Goal: Find specific page/section: Find specific page/section

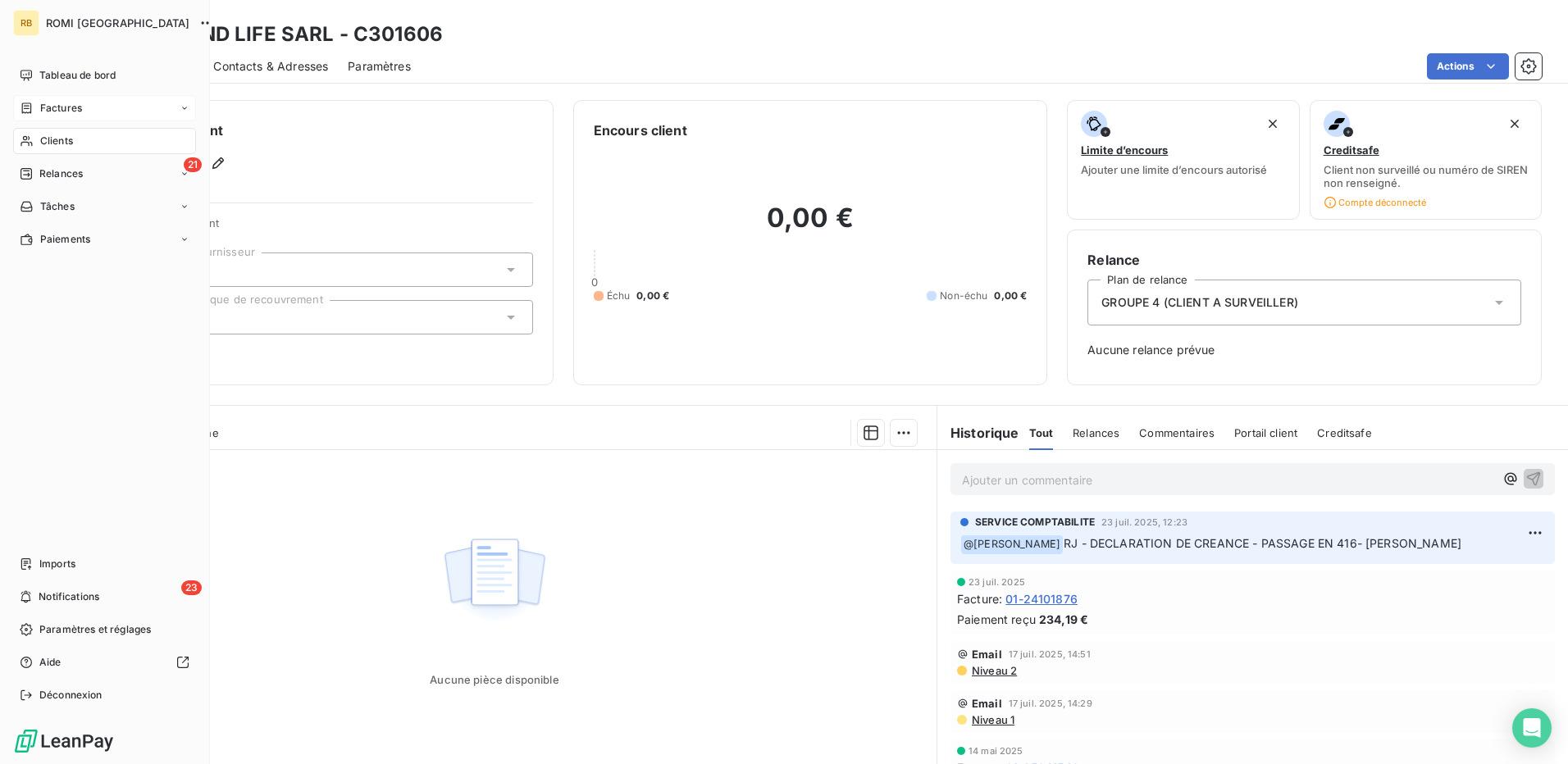
click at [47, 110] on span "Factures" at bounding box center [61, 108] width 42 height 15
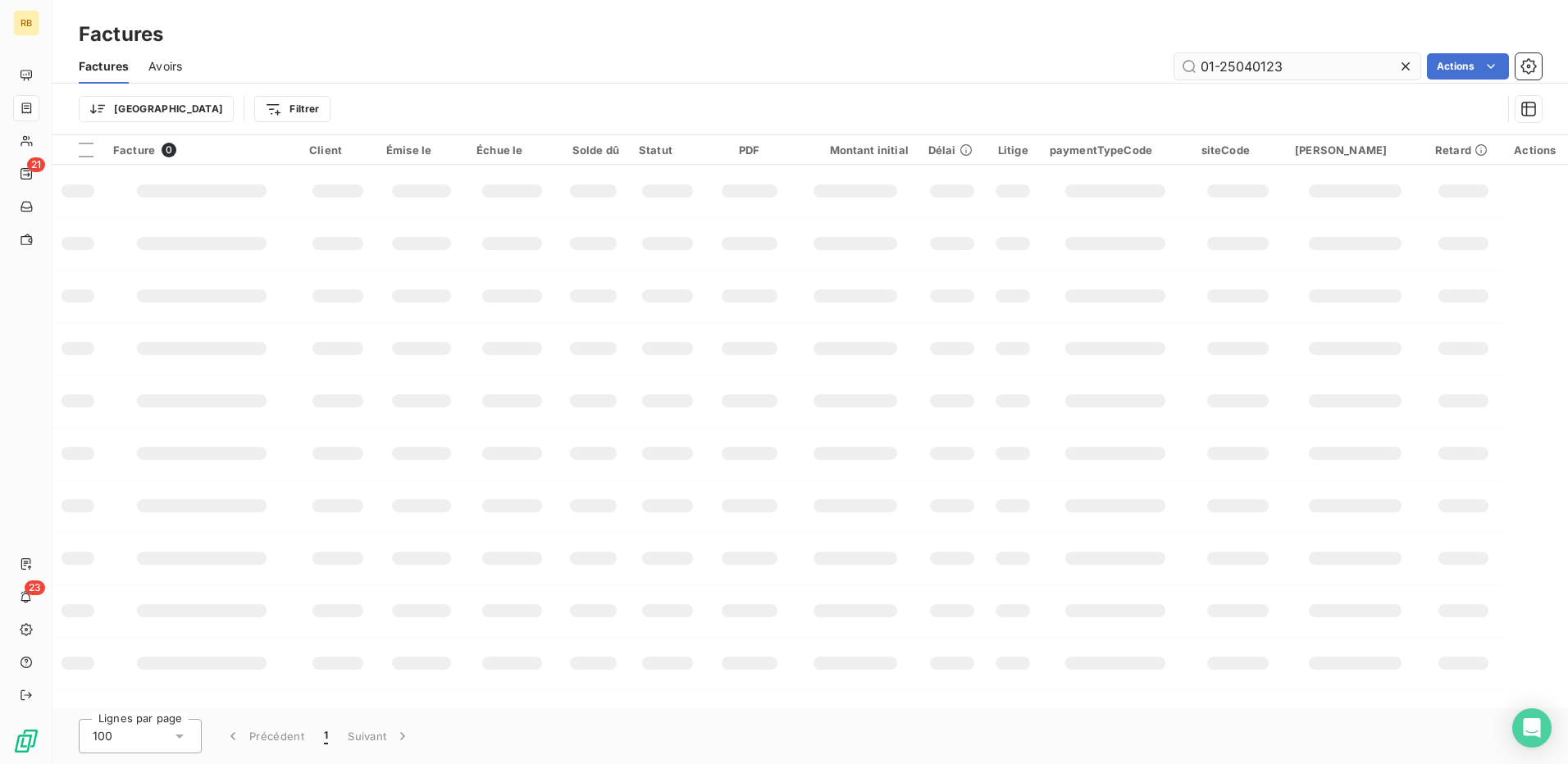
click at [1266, 62] on input "01-25040123" at bounding box center [1297, 67] width 246 height 27
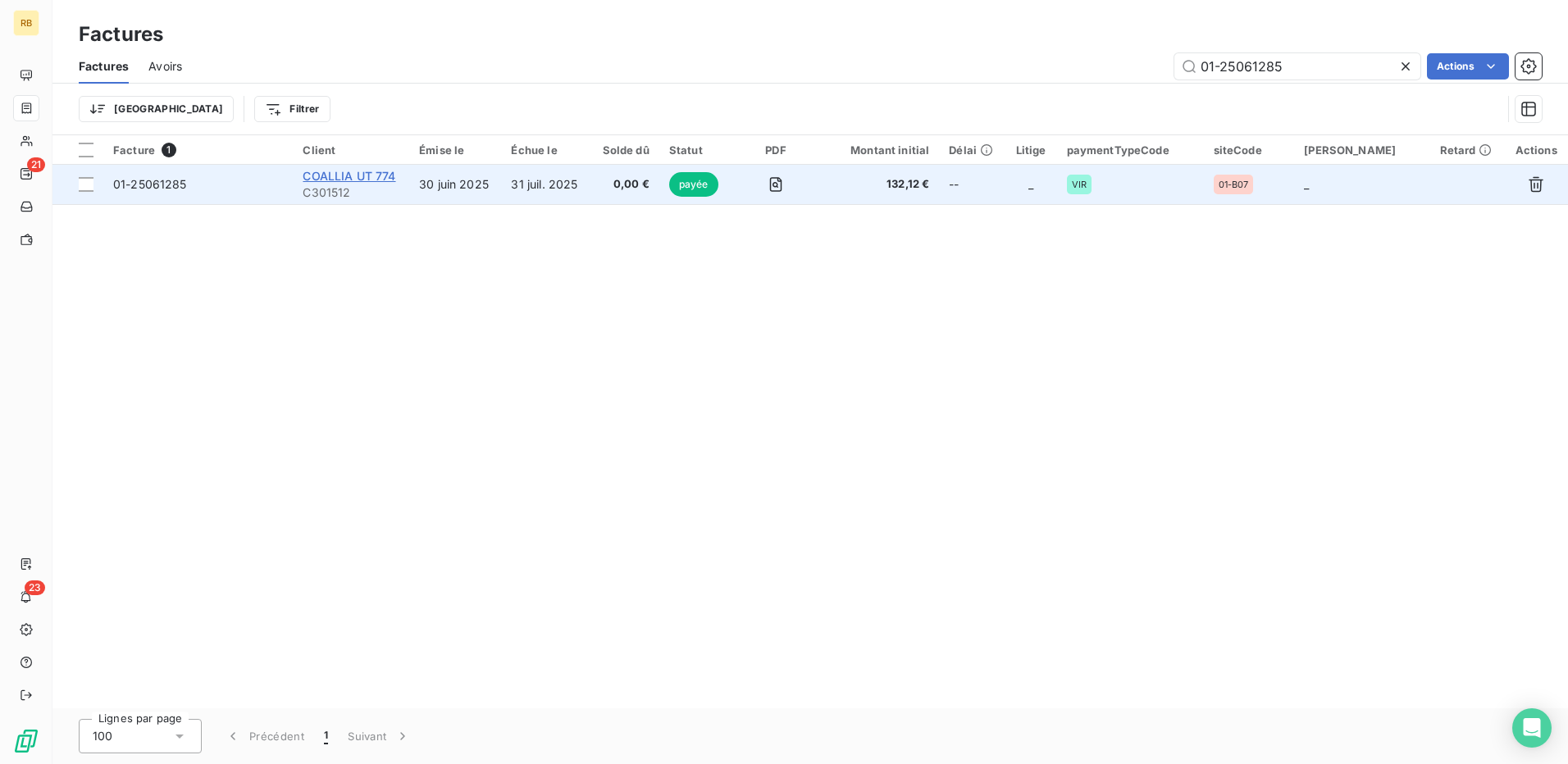
type input "01-25061285"
click at [372, 175] on span "COALLIA UT 774" at bounding box center [348, 175] width 92 height 14
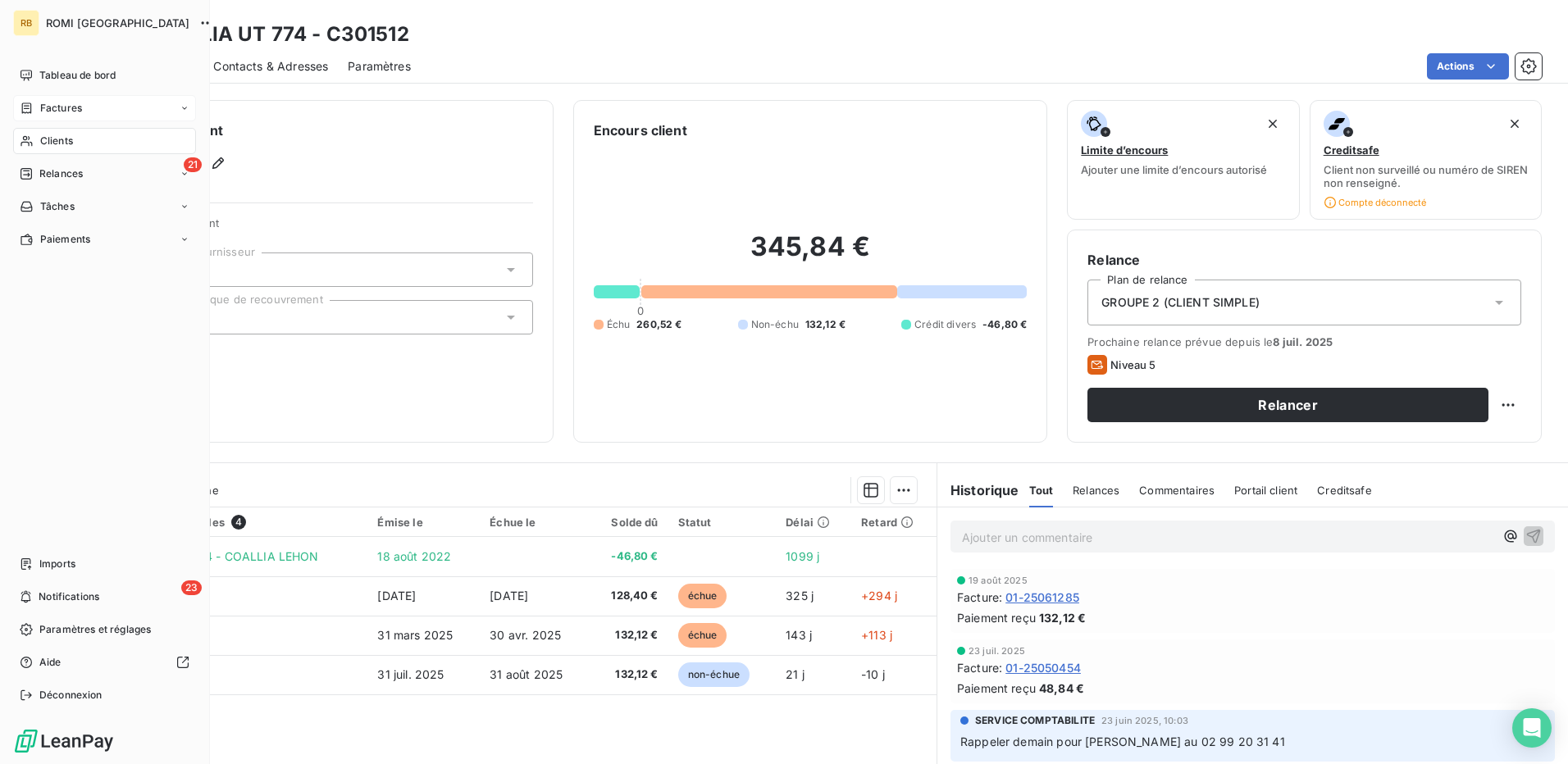
click at [36, 102] on div "Factures" at bounding box center [51, 108] width 62 height 15
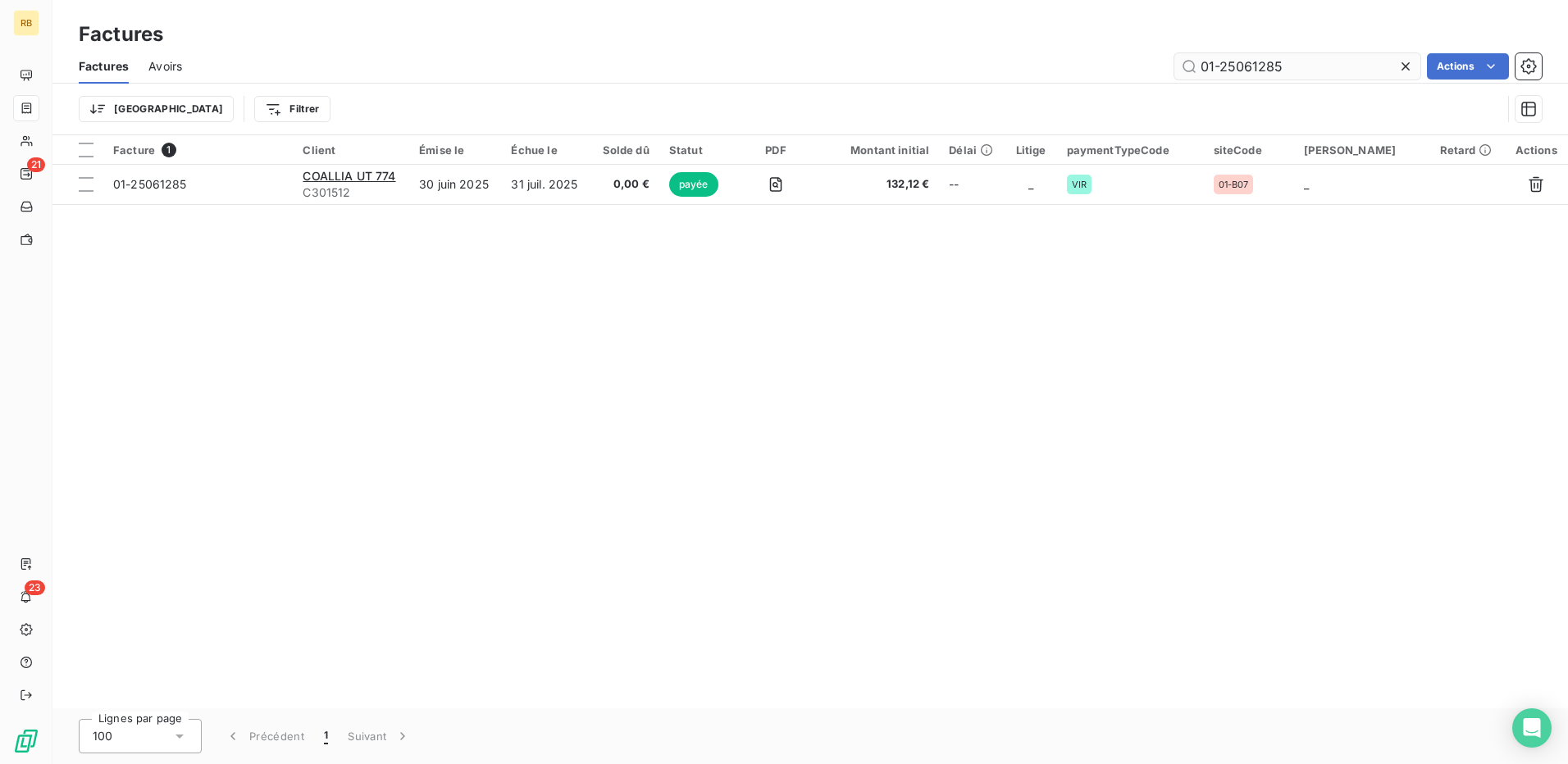
click at [1226, 67] on input "01-25061285" at bounding box center [1297, 67] width 246 height 27
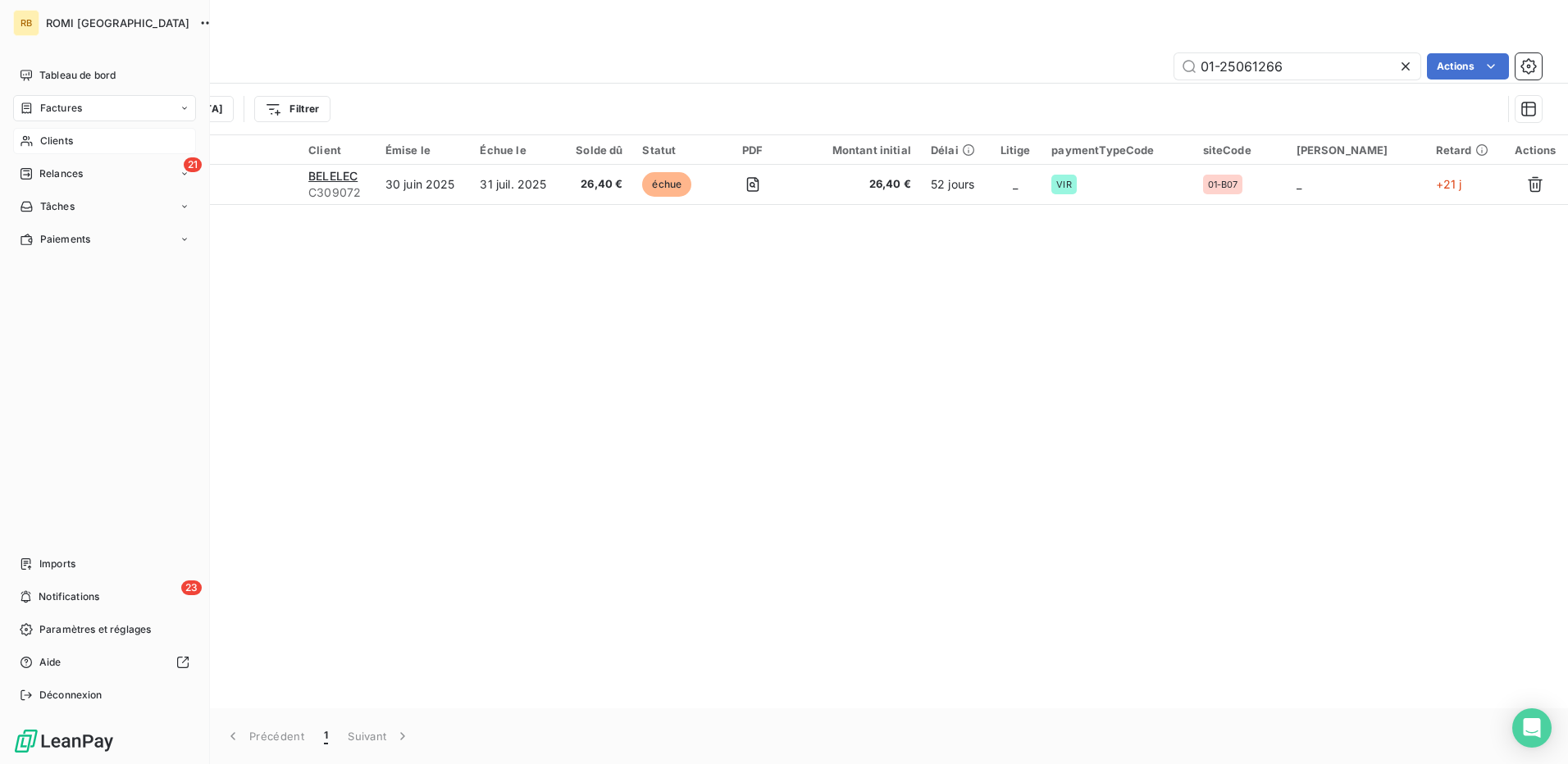
type input "01-25061266"
click at [59, 145] on span "Clients" at bounding box center [56, 141] width 32 height 15
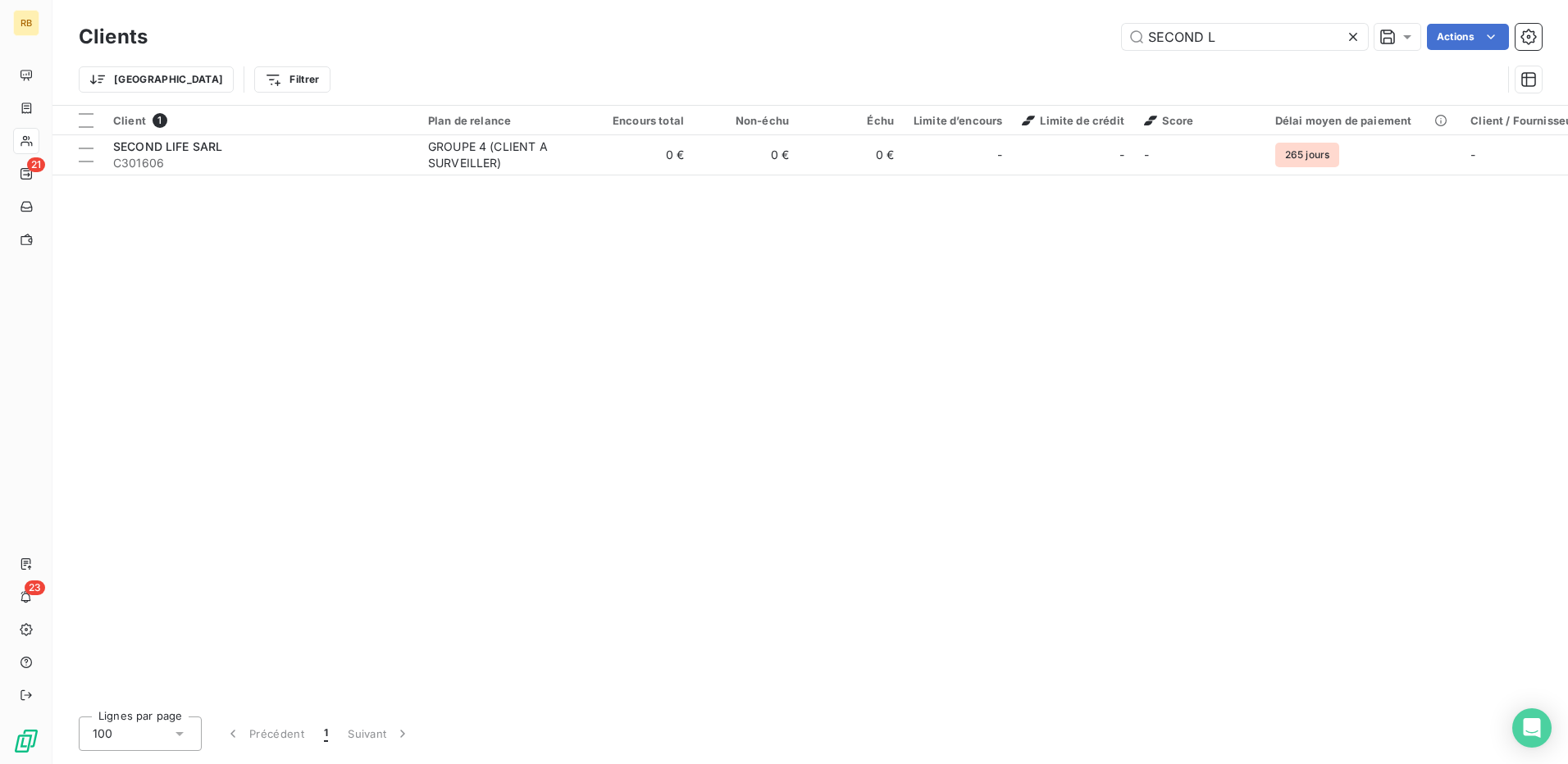
click at [1186, 19] on div "Clients SECOND L Actions Trier Filtrer" at bounding box center [810, 52] width 1515 height 105
click at [1190, 30] on input "SECOND L" at bounding box center [1245, 37] width 246 height 27
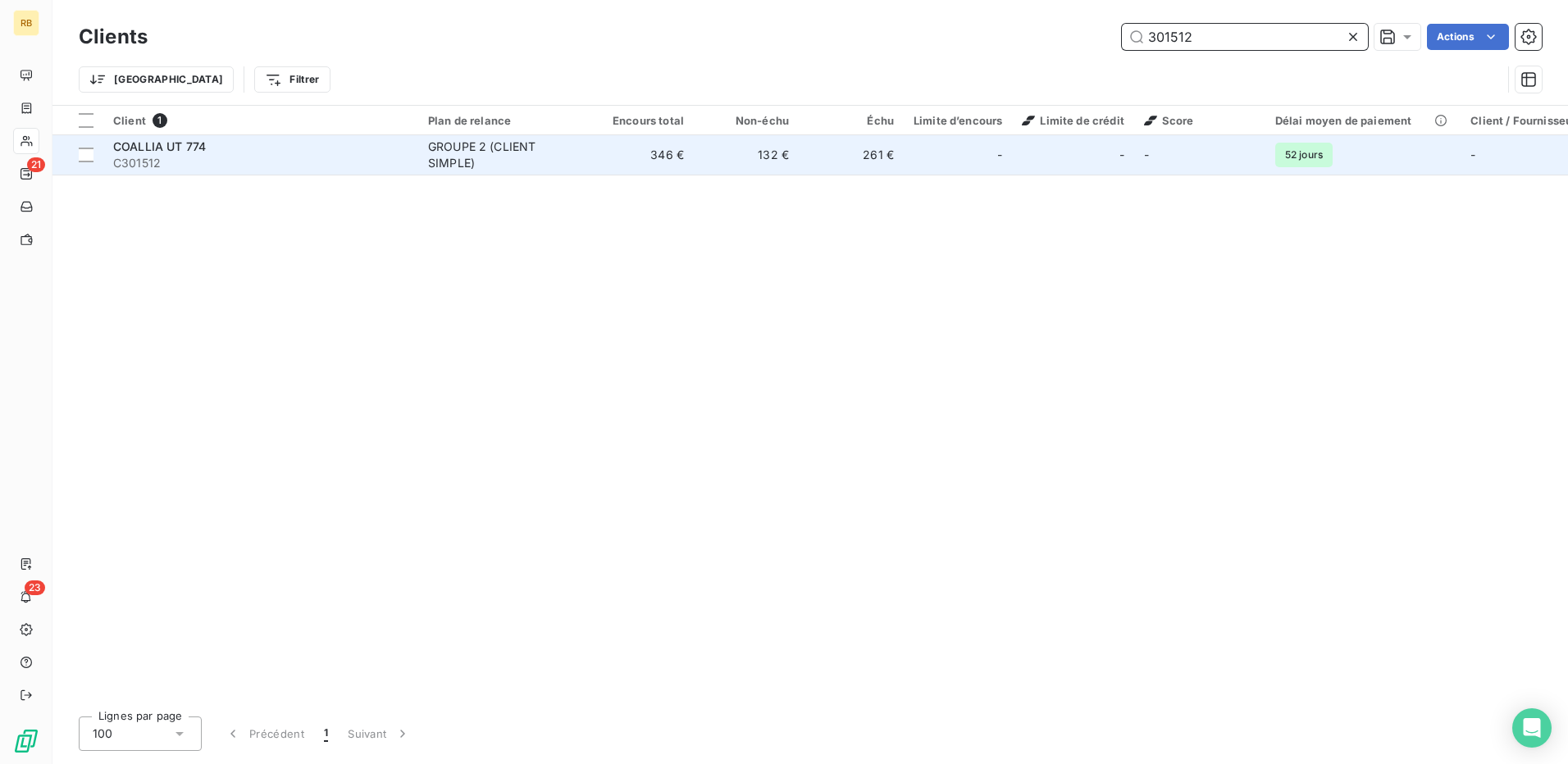
type input "301512"
click at [457, 155] on div "GROUPE 2 (CLIENT SIMPLE)" at bounding box center [503, 155] width 150 height 32
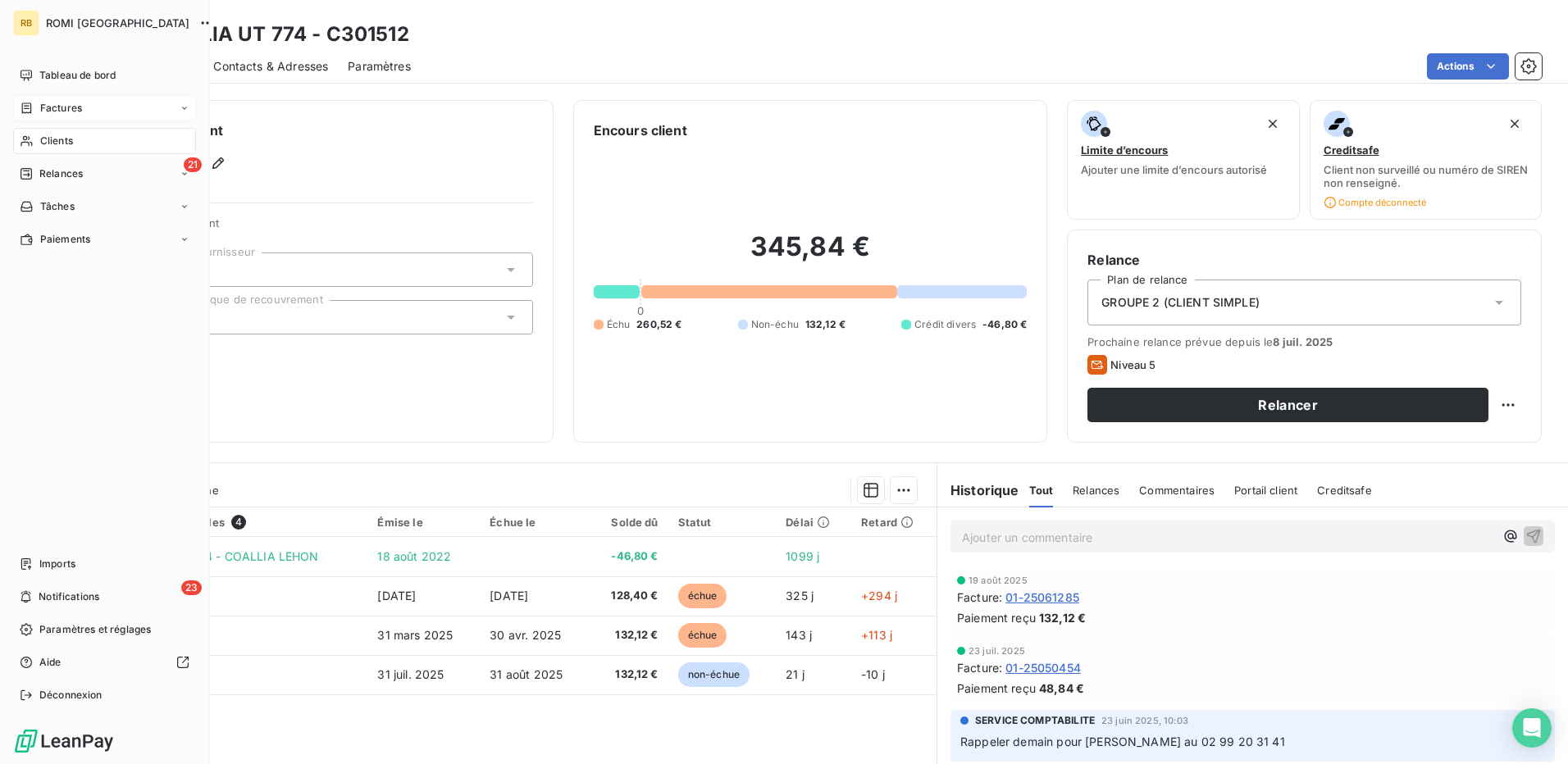
click at [60, 112] on span "Factures" at bounding box center [61, 108] width 42 height 15
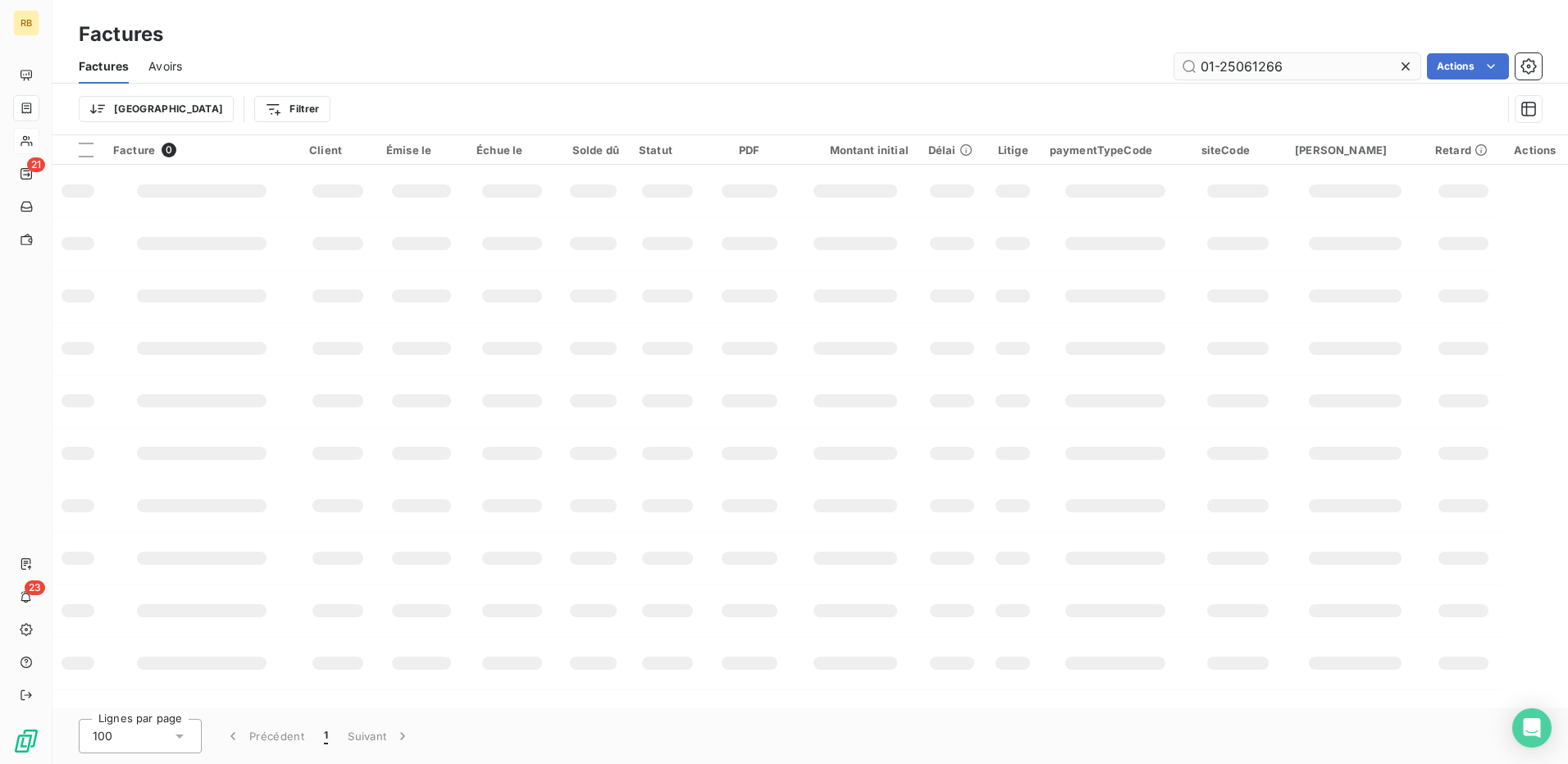
click at [1248, 67] on input "01-25061266" at bounding box center [1297, 67] width 246 height 27
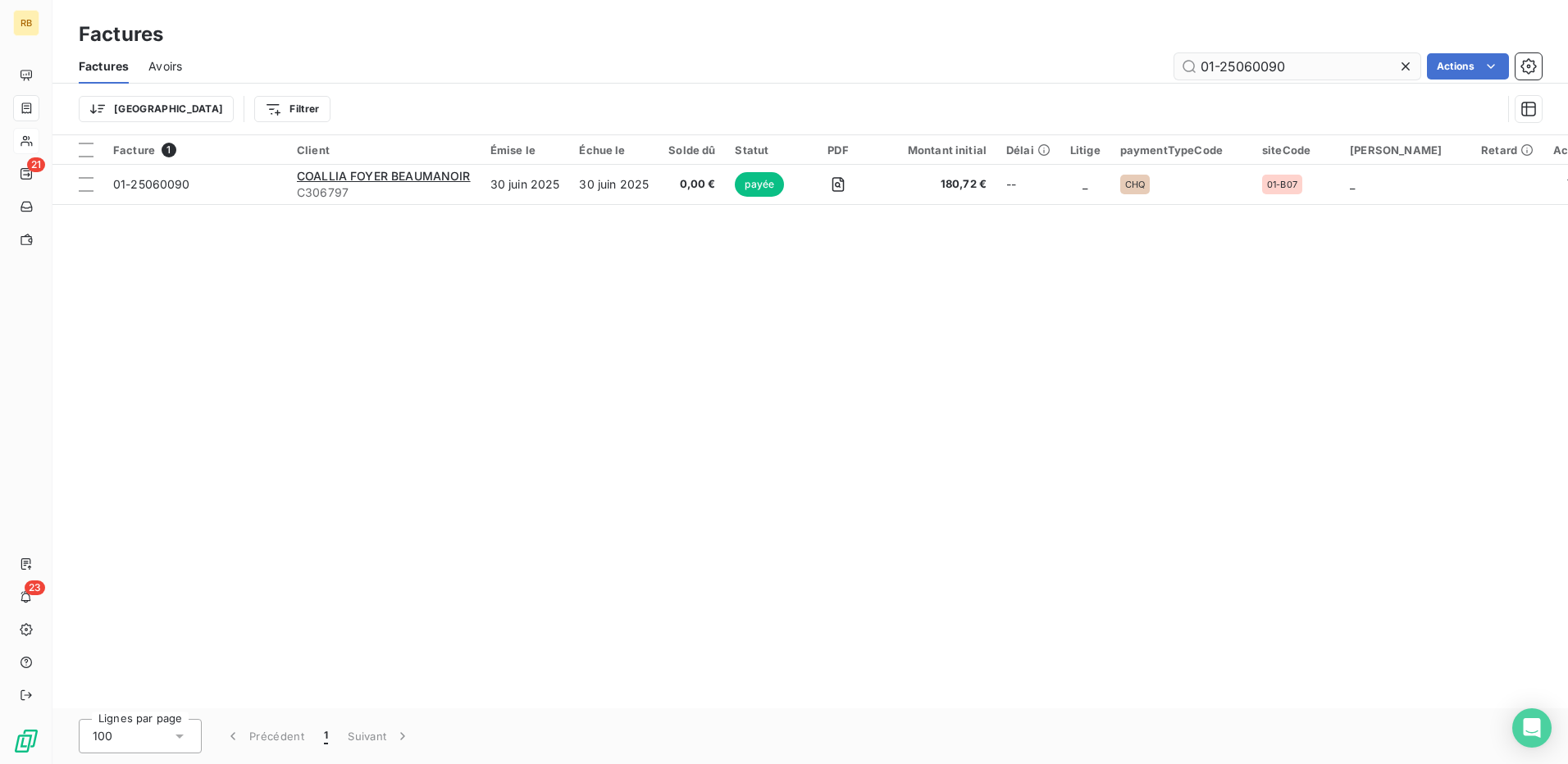
click at [1249, 62] on input "01-25060090" at bounding box center [1297, 67] width 246 height 27
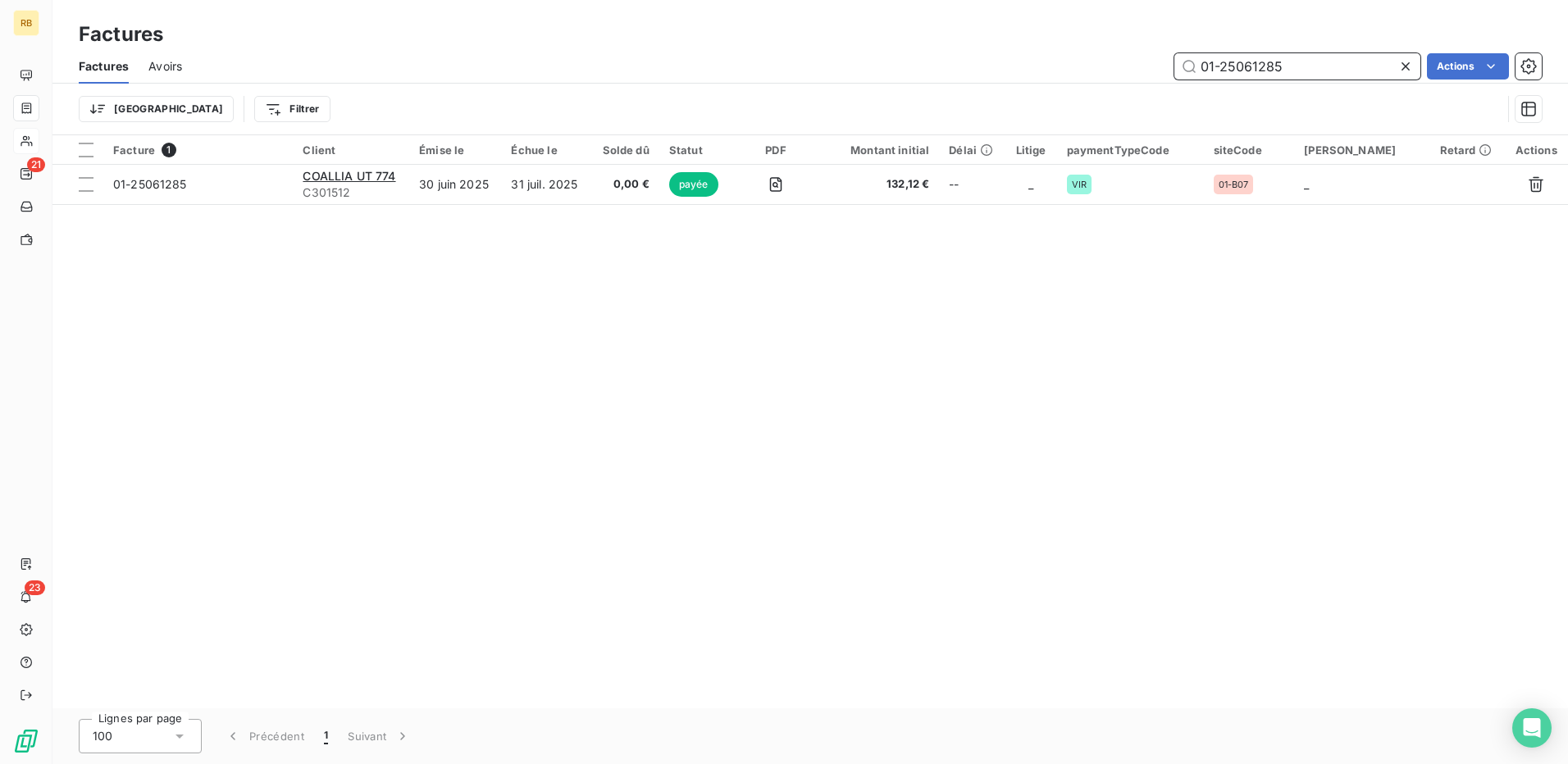
click at [1249, 72] on input "01-25061285" at bounding box center [1297, 67] width 246 height 27
click at [1259, 58] on input "01-25060261" at bounding box center [1297, 67] width 246 height 27
click at [1258, 58] on input "01-25060261" at bounding box center [1297, 67] width 246 height 27
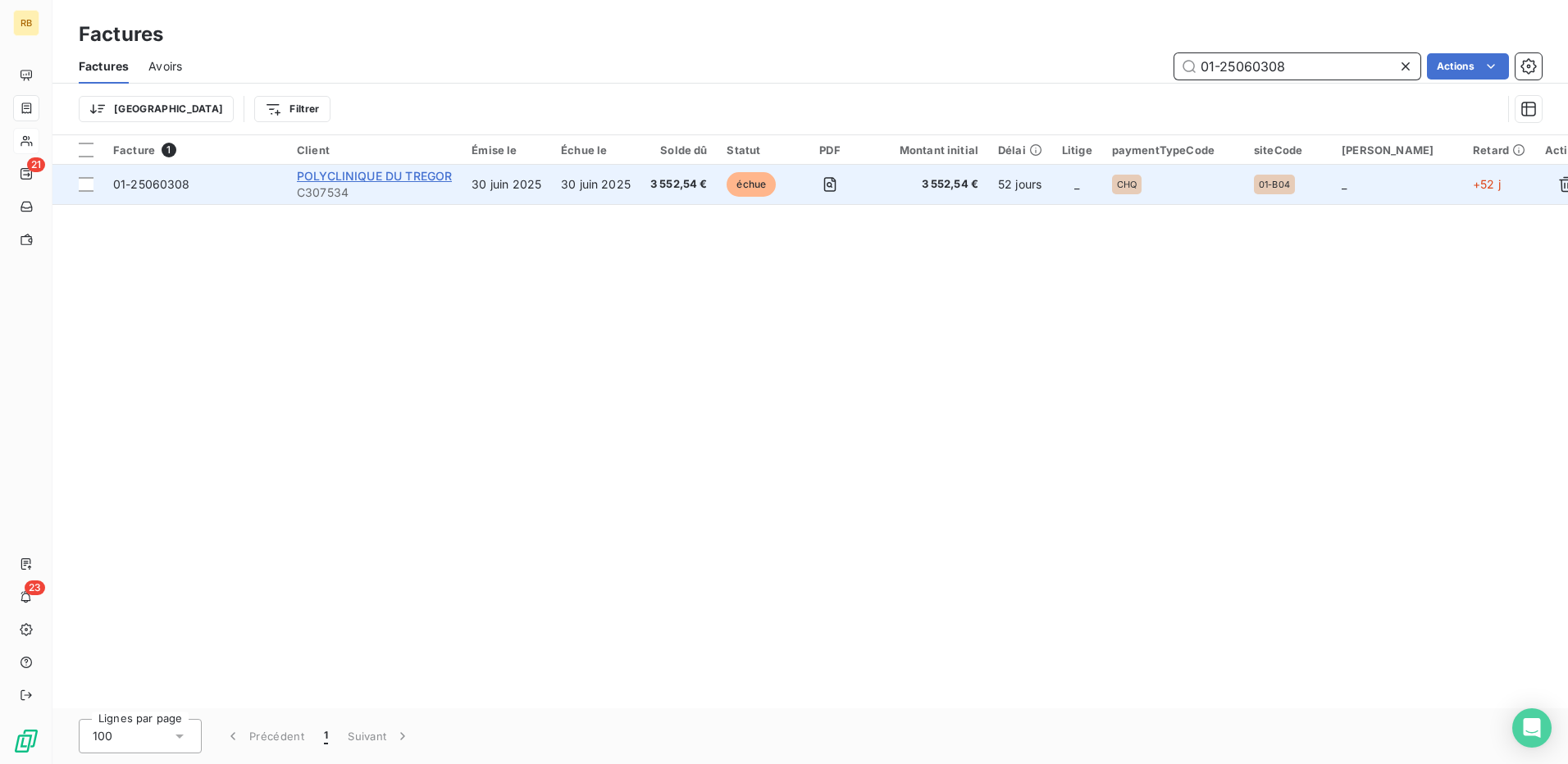
type input "01-25060308"
click at [407, 169] on span "POLYCLINIQUE DU TREGOR" at bounding box center [374, 175] width 155 height 14
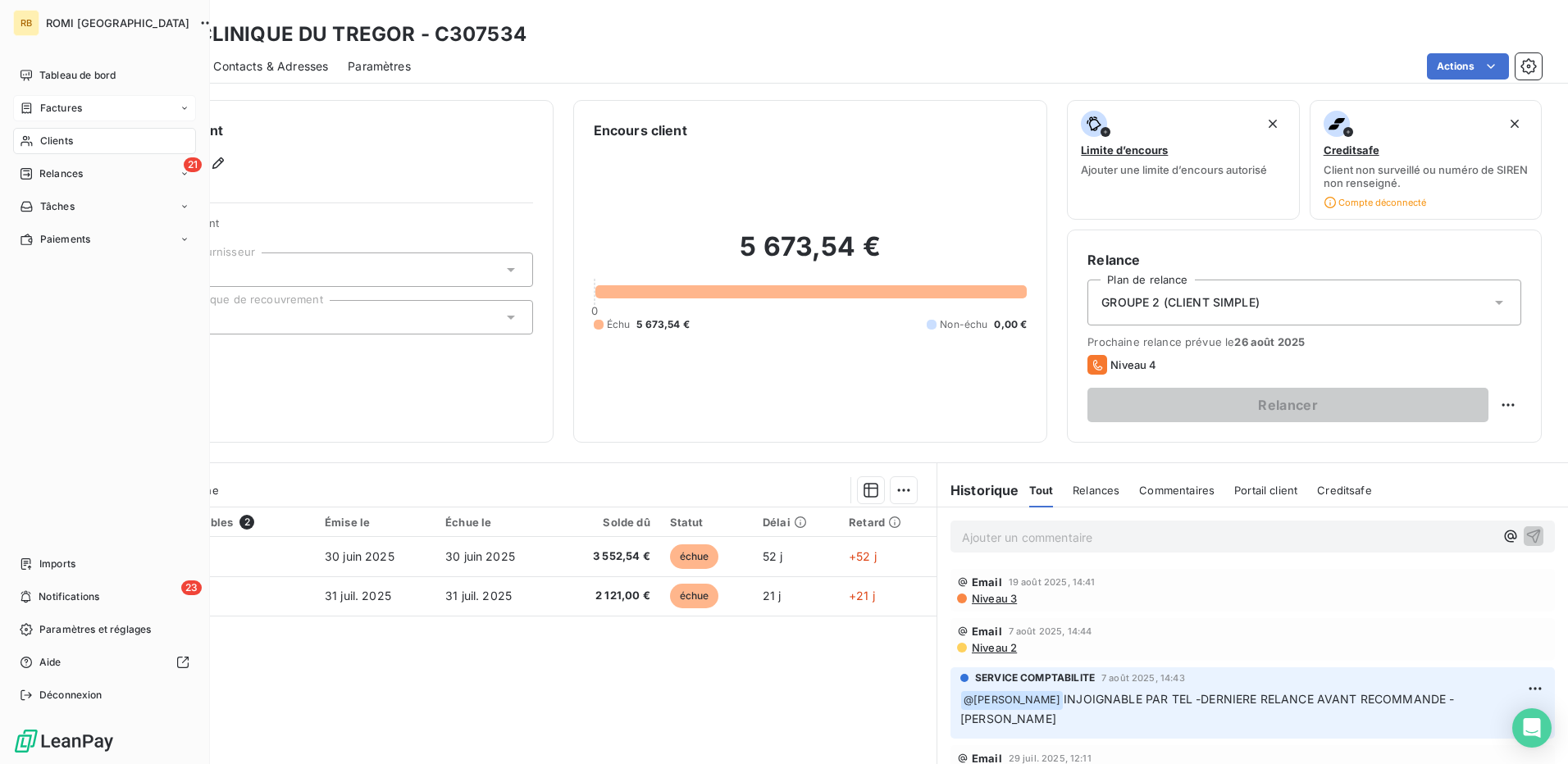
click at [53, 106] on span "Factures" at bounding box center [61, 108] width 42 height 15
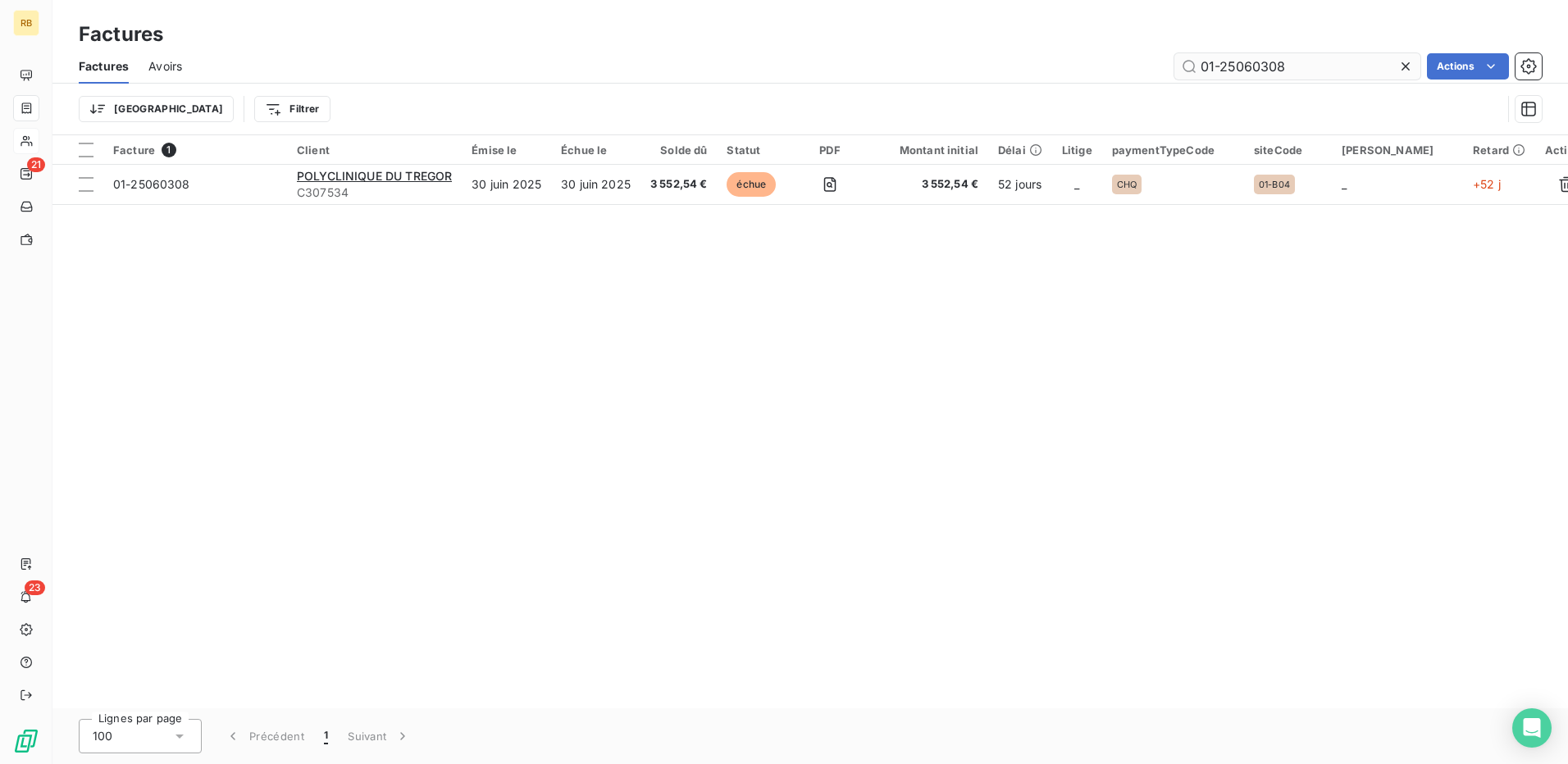
click at [1282, 66] on input "01-25060308" at bounding box center [1297, 67] width 246 height 27
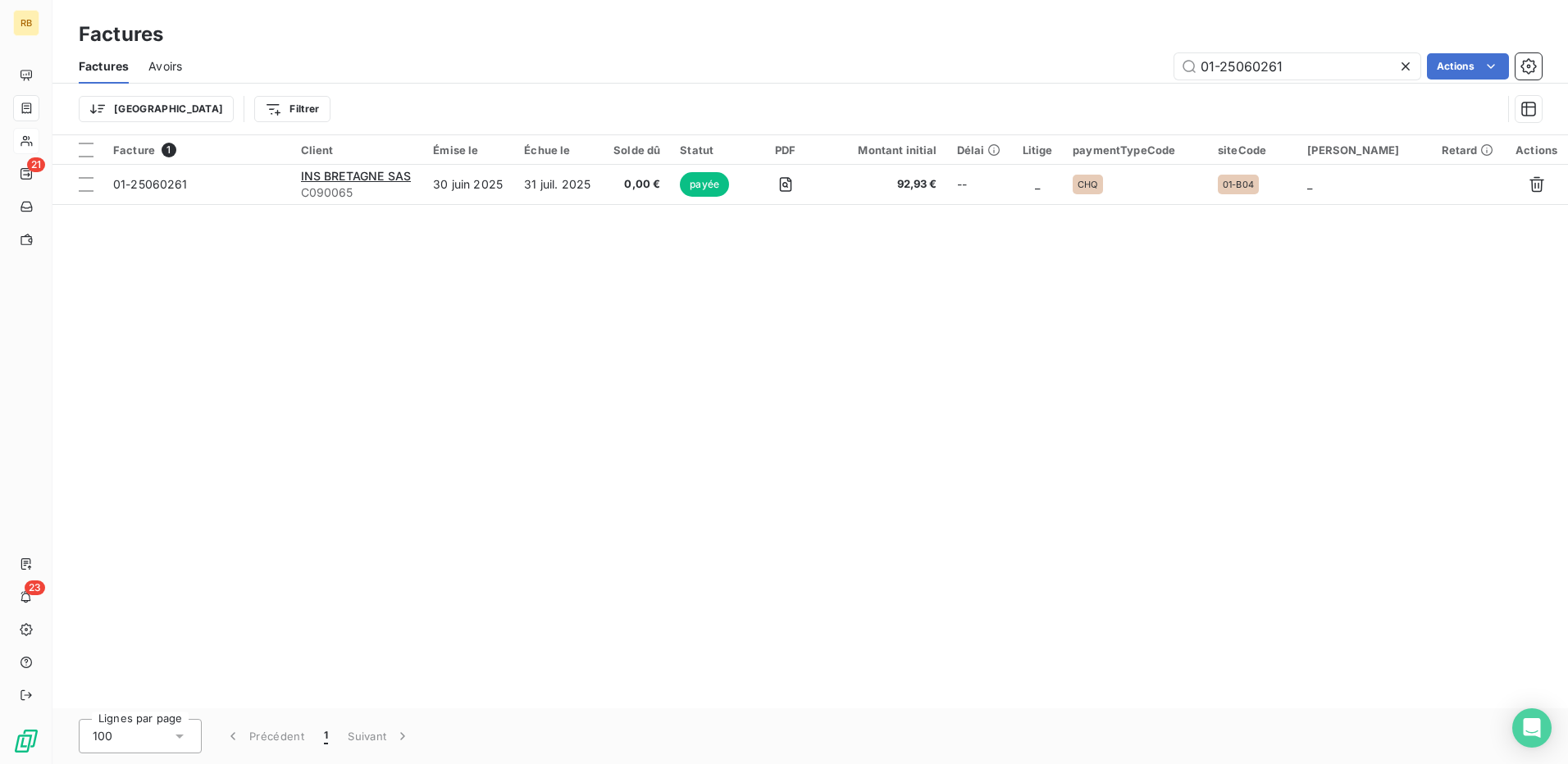
type input "01-25060261"
drag, startPoint x: 509, startPoint y: 66, endPoint x: 489, endPoint y: 68, distance: 20.1
click at [503, 66] on div "01-25060261 Actions" at bounding box center [871, 67] width 1339 height 27
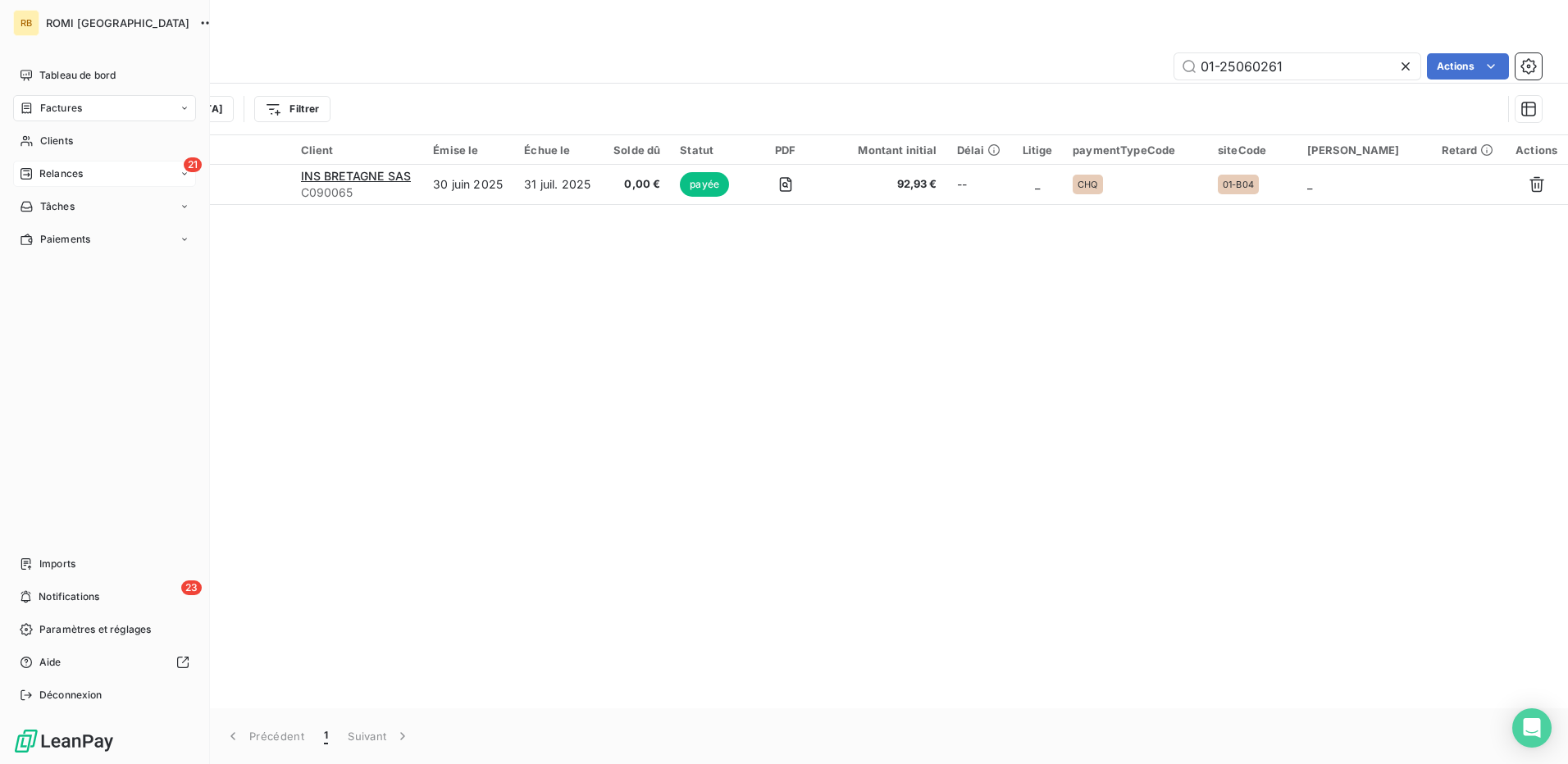
drag, startPoint x: 61, startPoint y: 131, endPoint x: 162, endPoint y: 180, distance: 112.3
click at [61, 131] on div "Clients" at bounding box center [105, 141] width 183 height 27
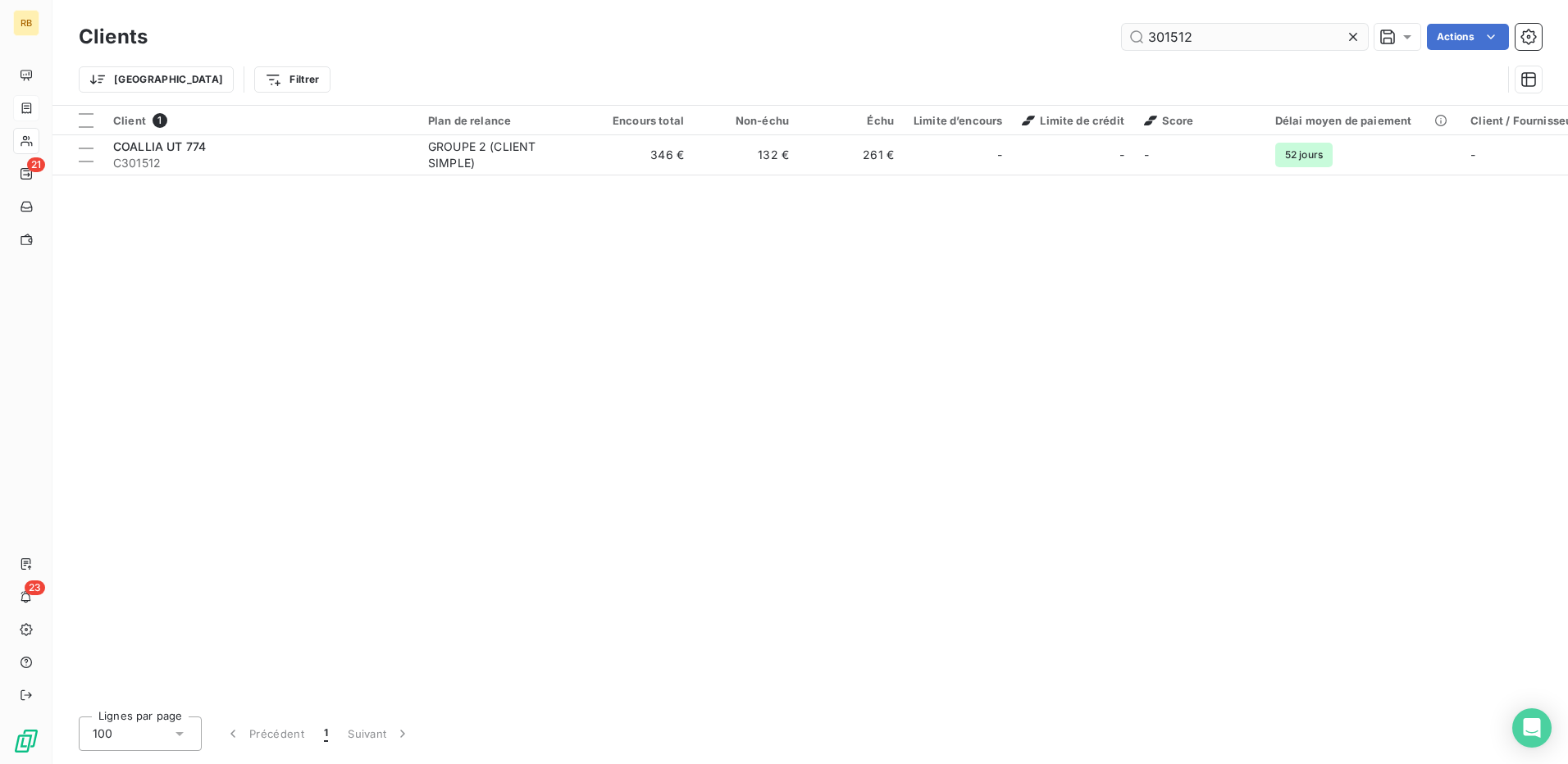
click at [1189, 39] on input "301512" at bounding box center [1245, 37] width 246 height 27
click at [1189, 37] on input "301512" at bounding box center [1245, 37] width 246 height 27
click at [1189, 36] on input "301512" at bounding box center [1245, 37] width 246 height 27
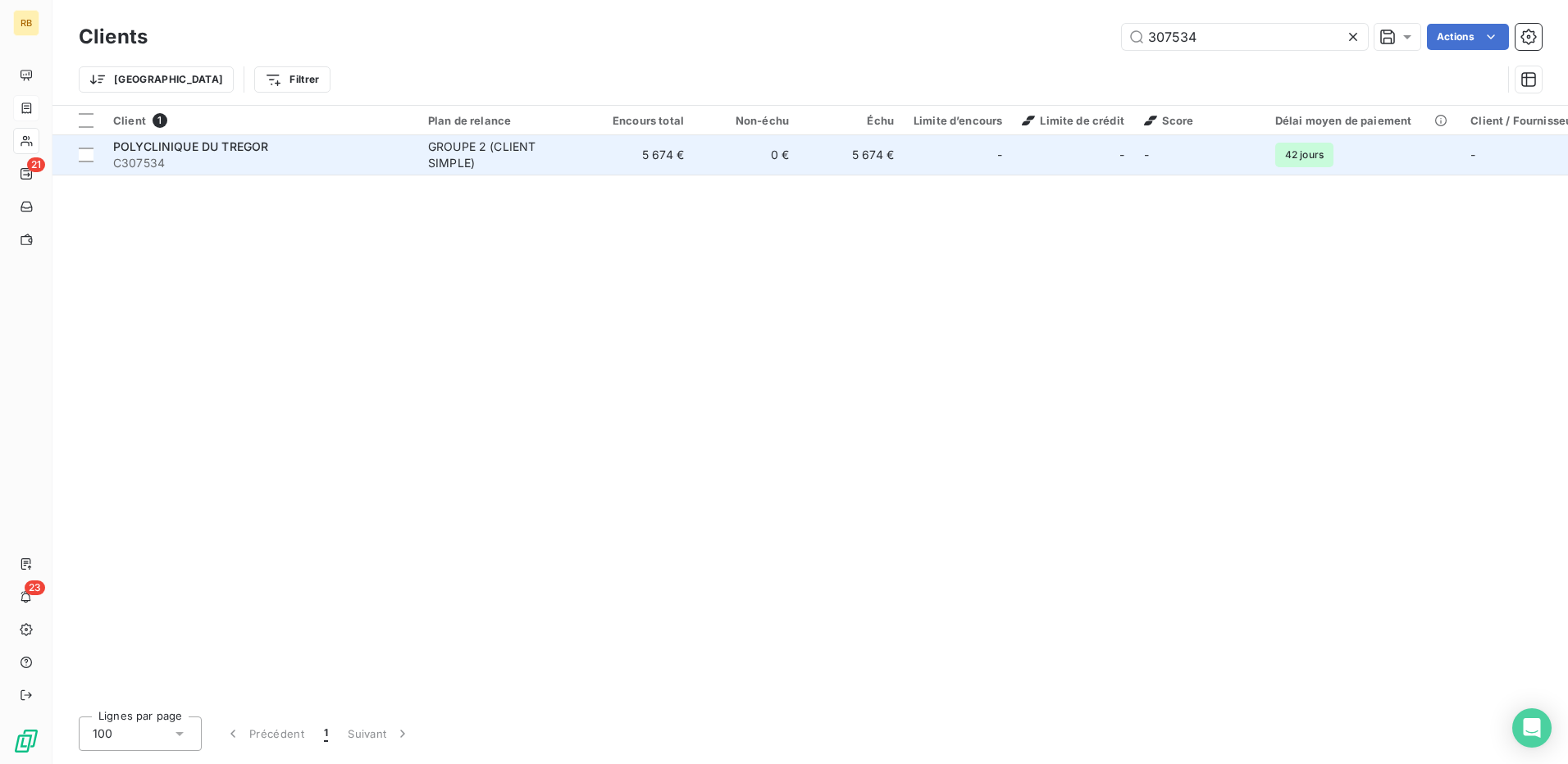
type input "307534"
click at [867, 171] on td "5 674 €" at bounding box center [851, 155] width 105 height 39
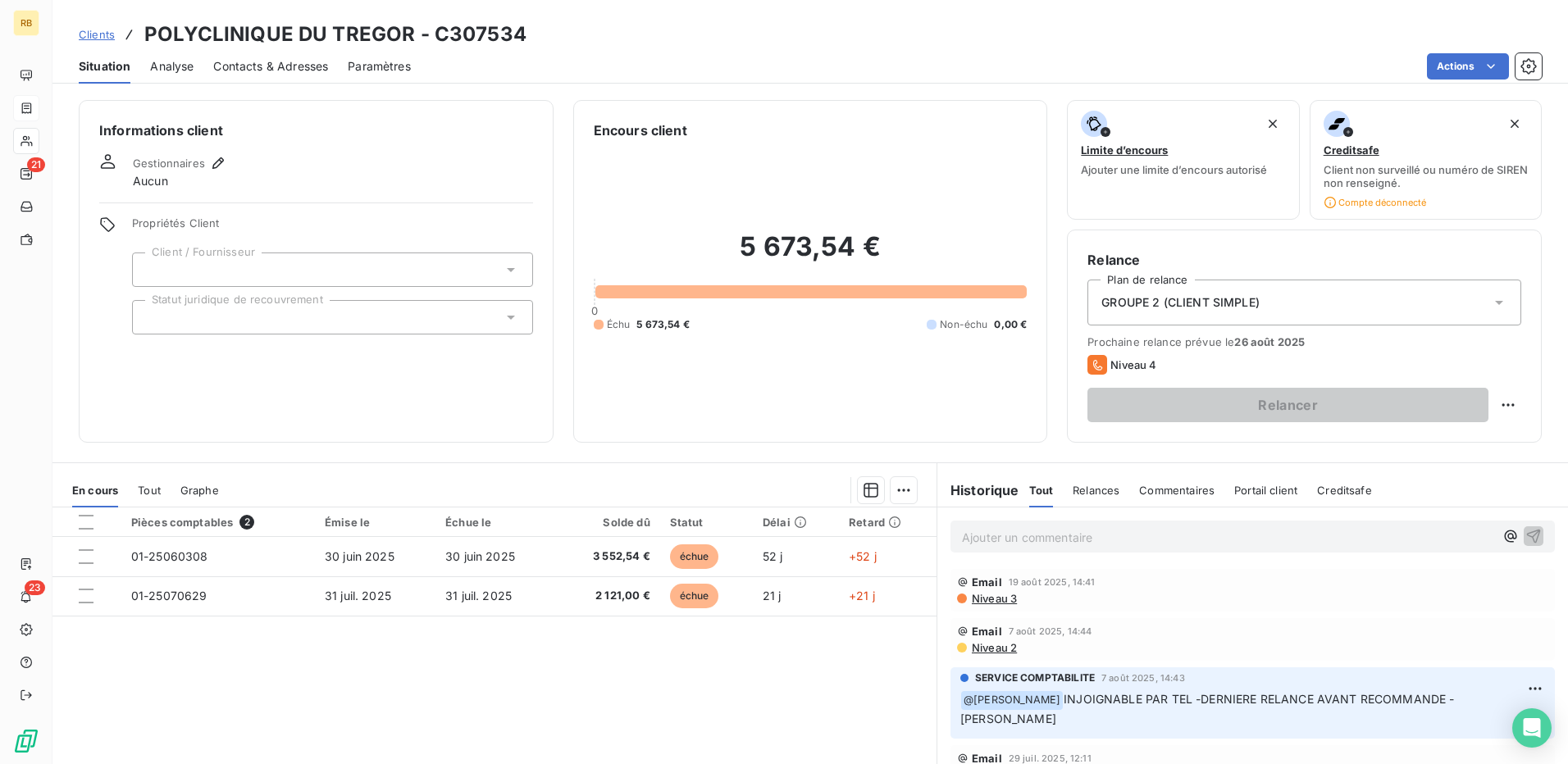
drag, startPoint x: 555, startPoint y: 136, endPoint x: 527, endPoint y: 131, distance: 28.4
click at [540, 133] on div "Informations client Gestionnaires Aucun Propriétés Client Client / Fournisseur …" at bounding box center [810, 271] width 1515 height 343
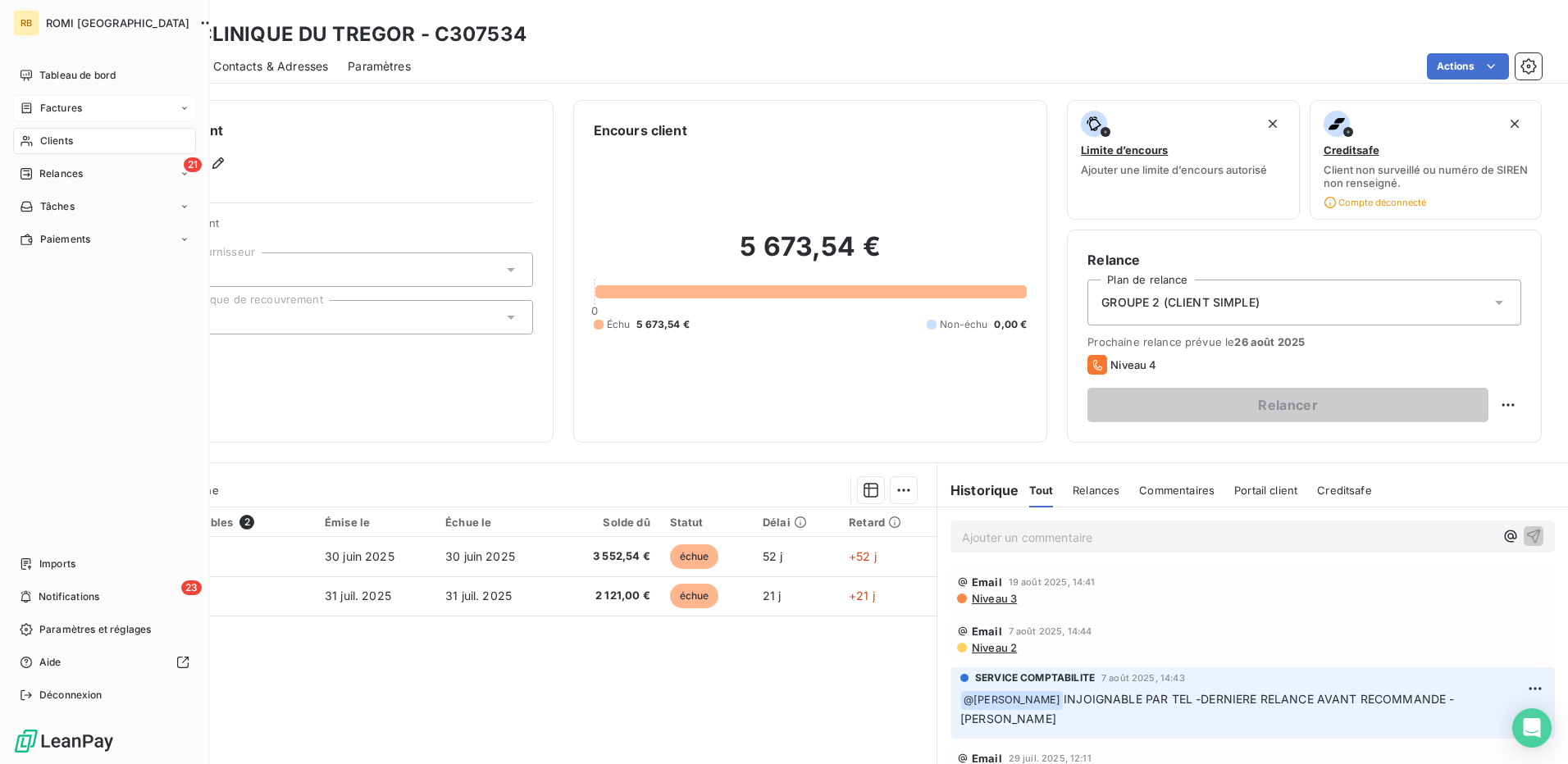
click at [47, 106] on span "Factures" at bounding box center [61, 108] width 42 height 15
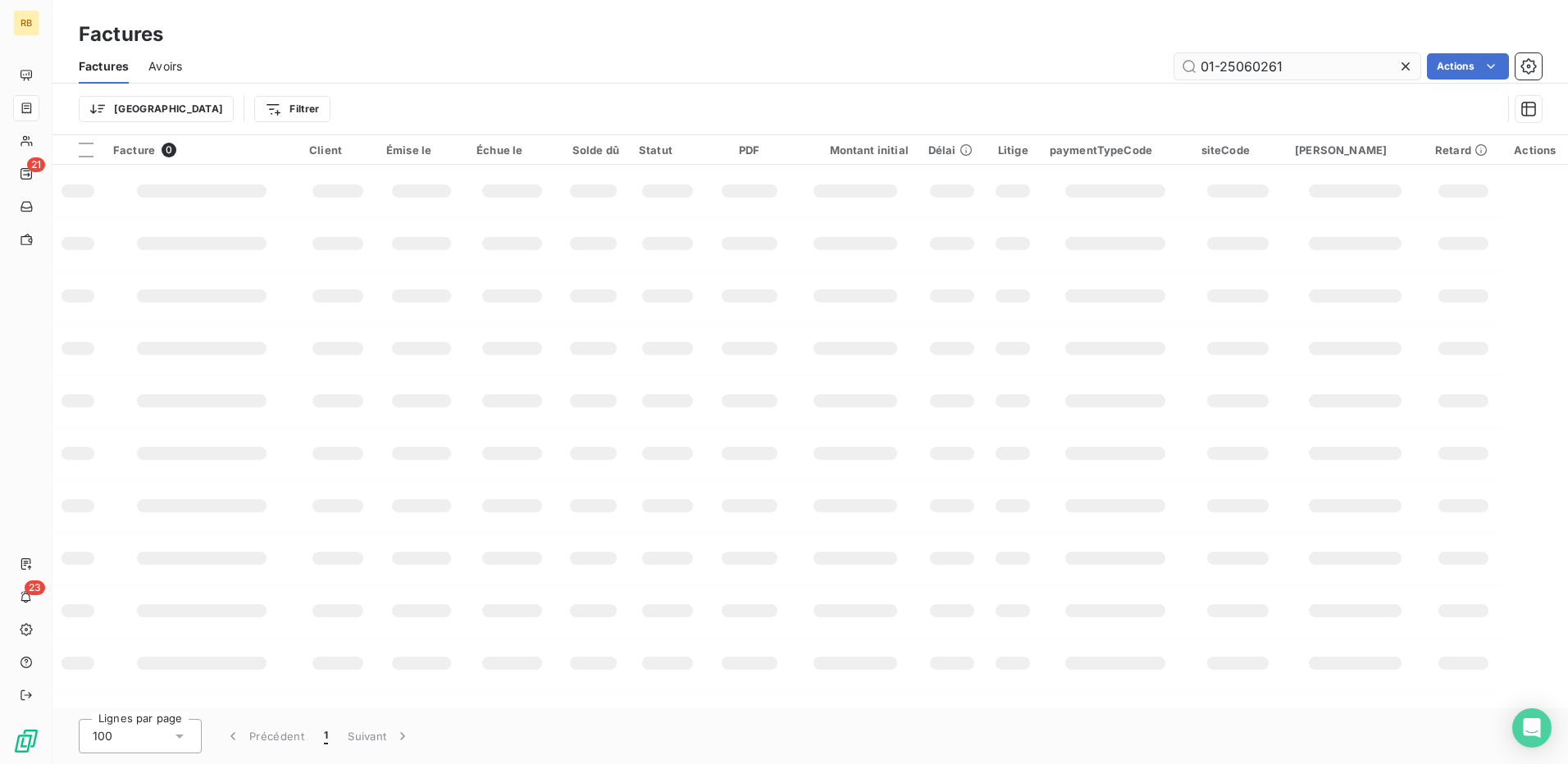
click at [1240, 62] on input "01-25060261" at bounding box center [1297, 67] width 246 height 27
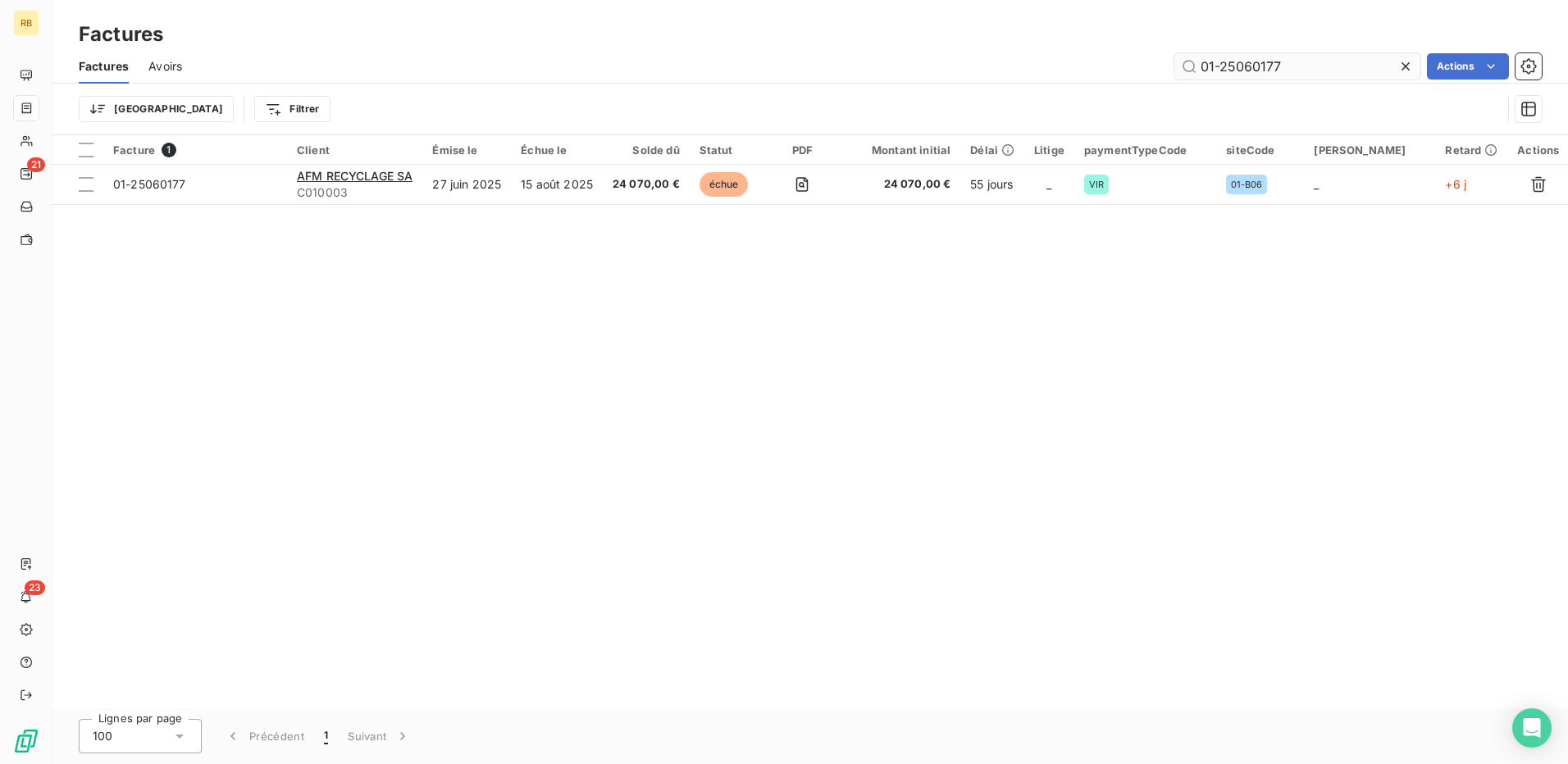
click at [1255, 69] on input "01-25060177" at bounding box center [1297, 67] width 246 height 27
click at [1255, 57] on input "01-25060899" at bounding box center [1297, 67] width 246 height 27
click at [1268, 78] on input "01-25061170" at bounding box center [1297, 67] width 246 height 27
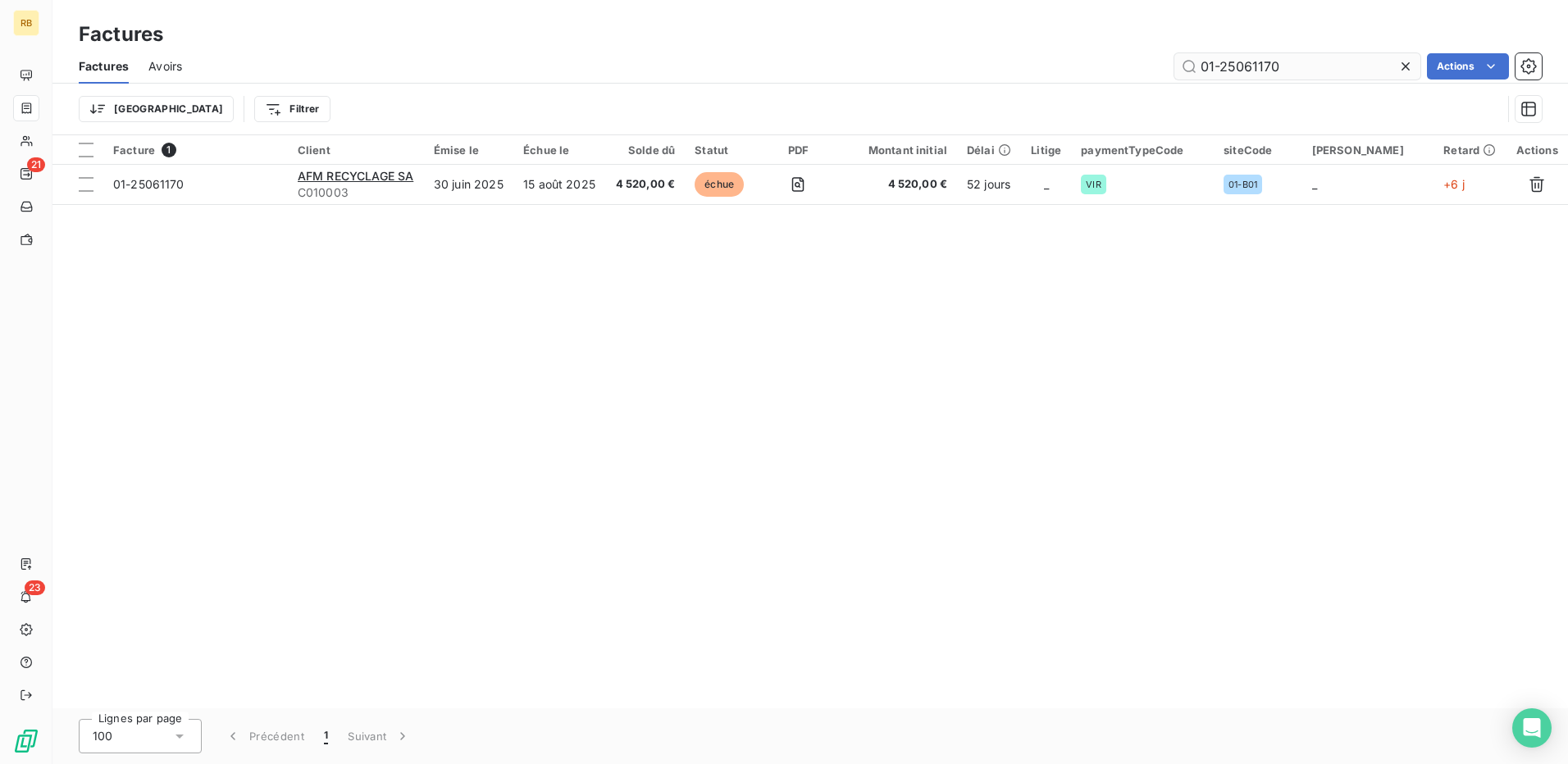
click at [1268, 78] on input "01-25061170" at bounding box center [1297, 67] width 246 height 27
click at [1280, 67] on input "01-25061756" at bounding box center [1297, 67] width 246 height 27
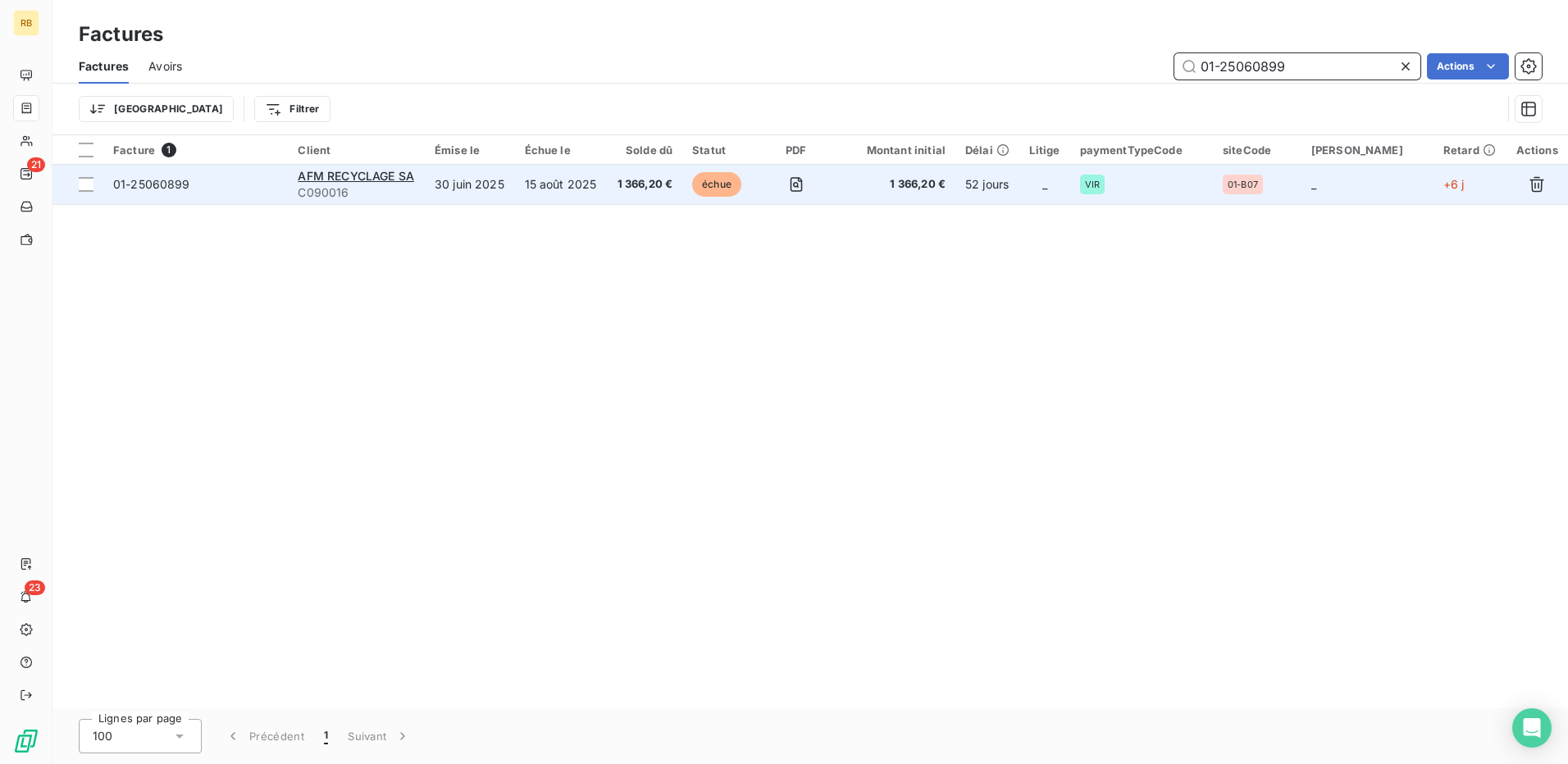
type input "01-25060899"
click at [515, 54] on div "01-25060899 Actions" at bounding box center [871, 67] width 1339 height 27
